Goal: Transaction & Acquisition: Purchase product/service

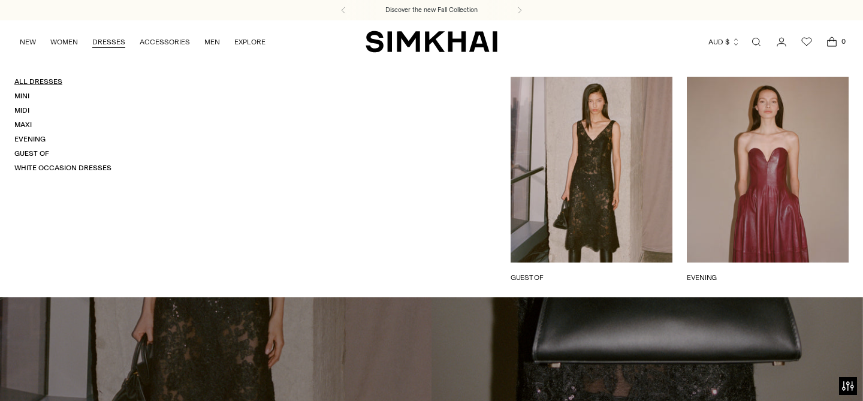
click at [45, 81] on link "All Dresses" at bounding box center [38, 81] width 48 height 8
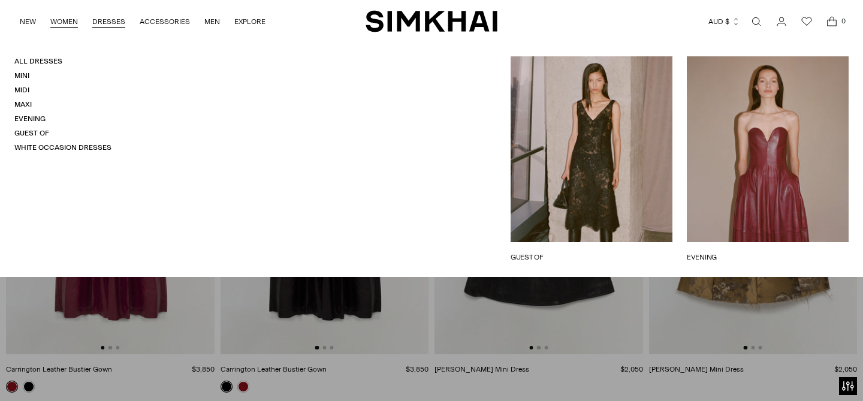
scroll to position [505, 0]
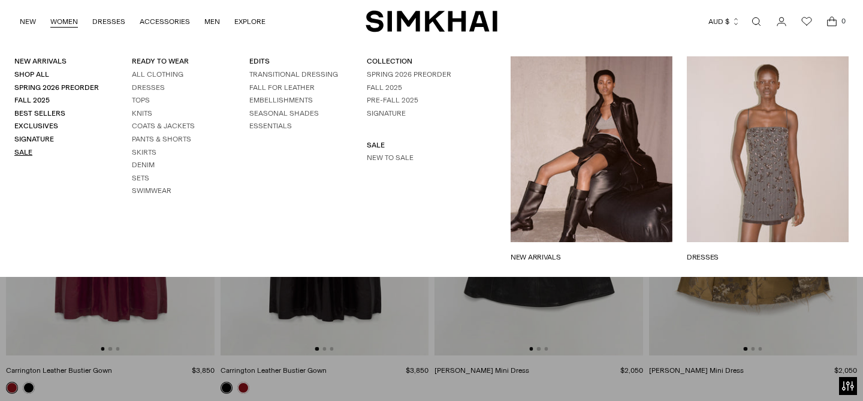
click at [25, 152] on link "Sale" at bounding box center [23, 152] width 18 height 8
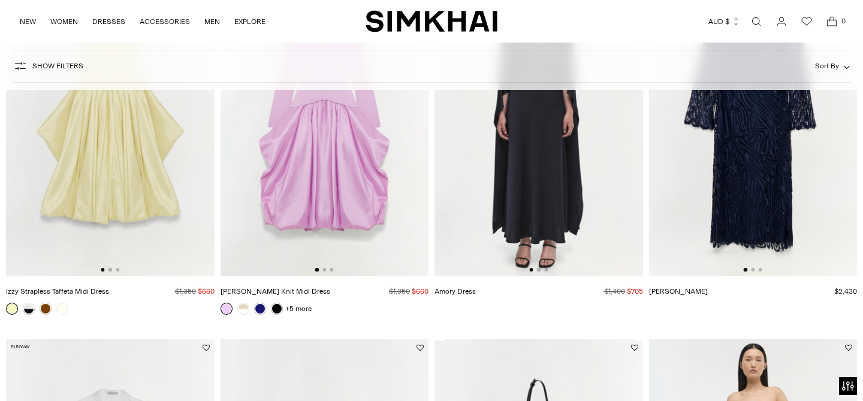
scroll to position [80, 0]
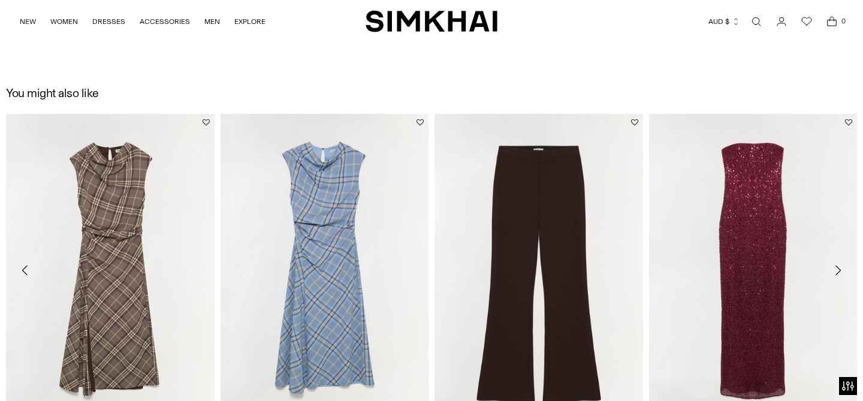
scroll to position [1305, 0]
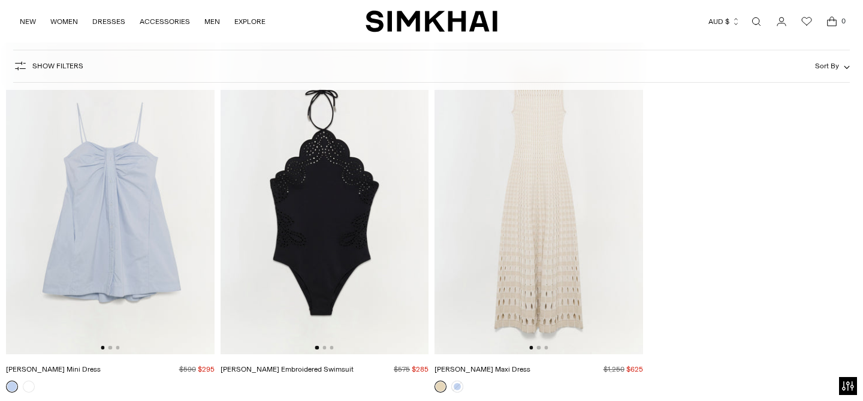
scroll to position [34685, 0]
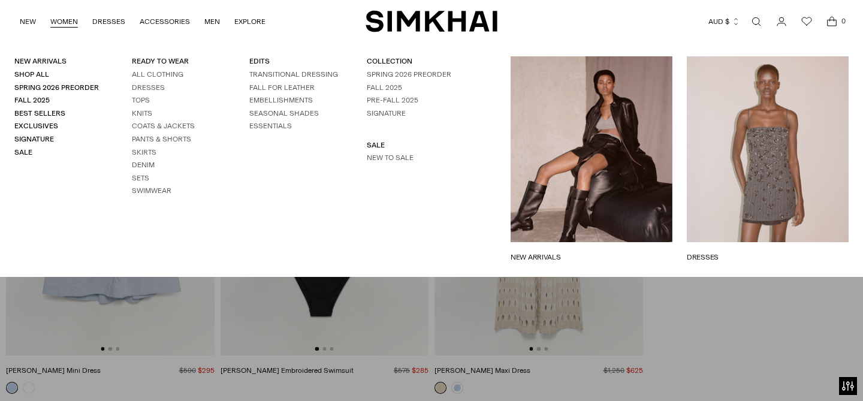
click at [748, 252] on link "DRESSES" at bounding box center [767, 257] width 162 height 11
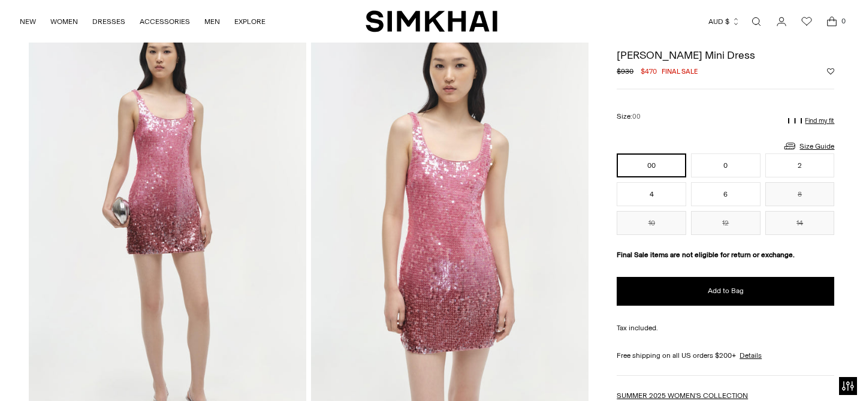
scroll to position [64, 0]
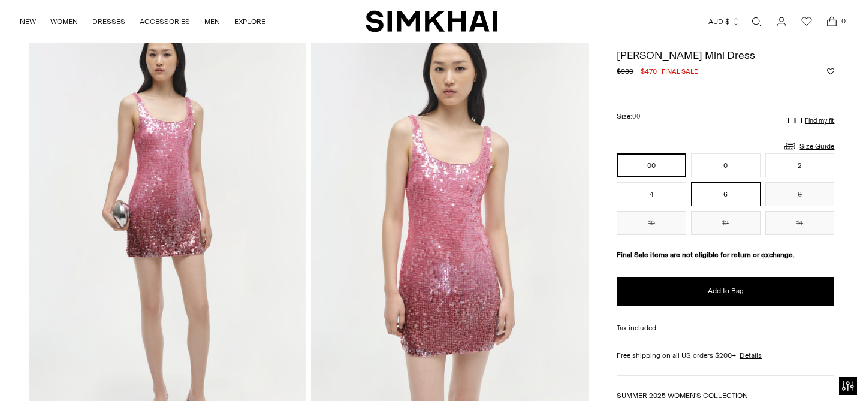
click at [741, 190] on button "6" at bounding box center [725, 194] width 69 height 24
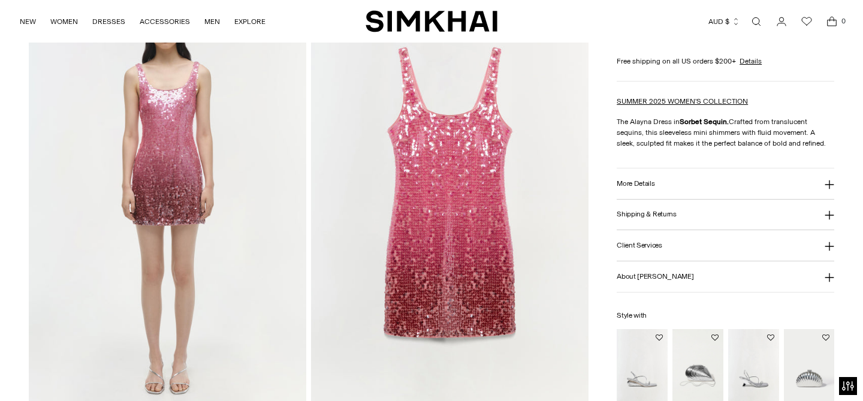
scroll to position [939, 0]
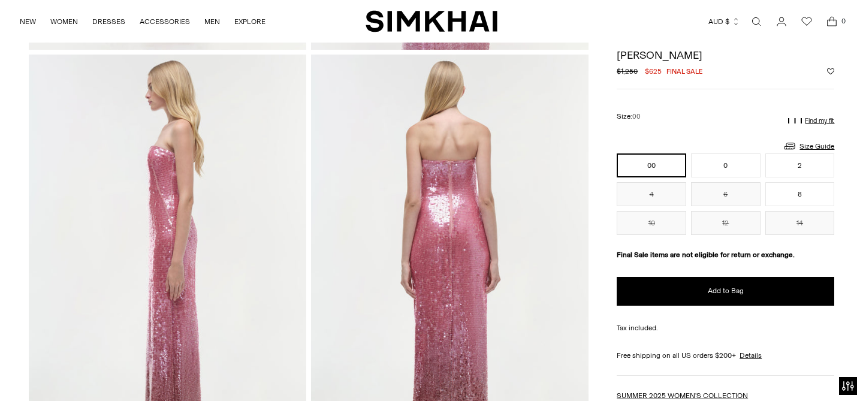
scroll to position [438, 0]
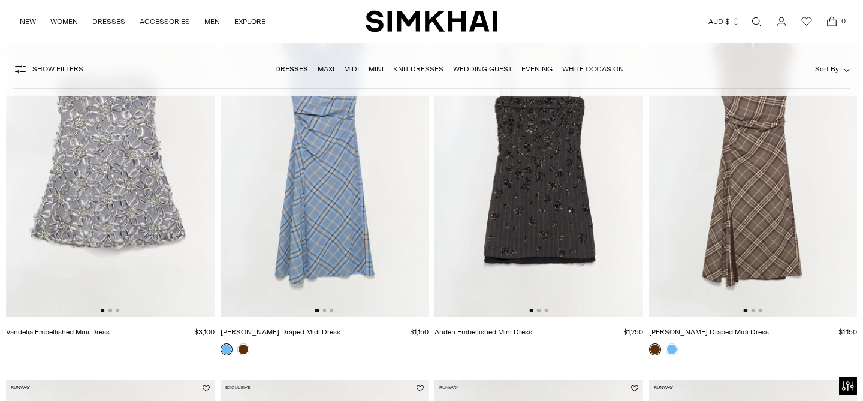
scroll to position [168, 0]
click at [541, 187] on img at bounding box center [538, 161] width 208 height 312
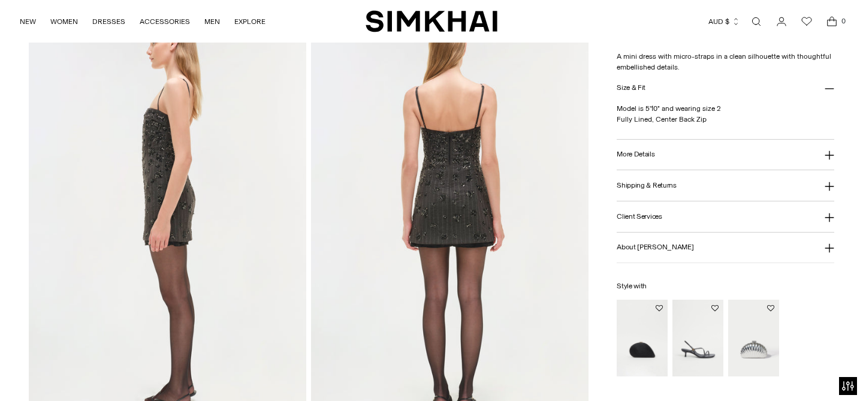
scroll to position [497, 0]
click at [447, 210] on img at bounding box center [449, 219] width 277 height 416
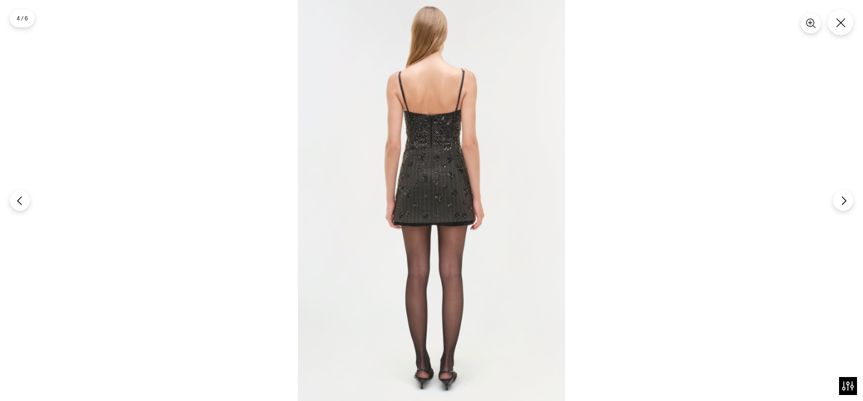
click at [422, 142] on img at bounding box center [431, 200] width 267 height 401
